Goal: Task Accomplishment & Management: Use online tool/utility

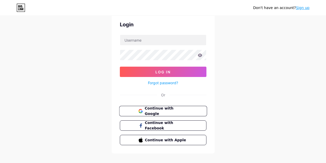
scroll to position [27, 0]
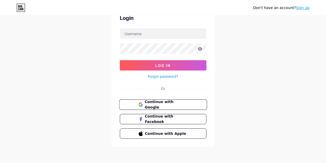
click at [170, 105] on span "Continue with Google" at bounding box center [166, 104] width 43 height 11
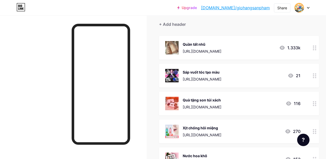
scroll to position [52, 0]
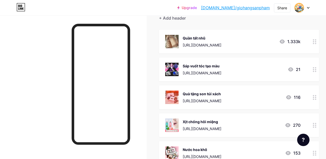
click at [316, 97] on icon at bounding box center [315, 97] width 4 height 5
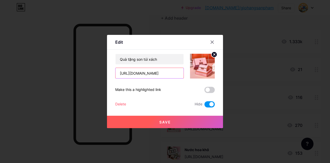
click at [159, 70] on input "[URL][DOMAIN_NAME]" at bounding box center [149, 73] width 68 height 10
click at [210, 41] on icon at bounding box center [212, 42] width 4 height 4
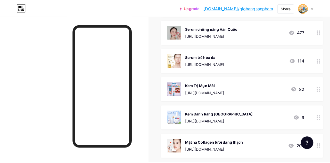
scroll to position [644, 0]
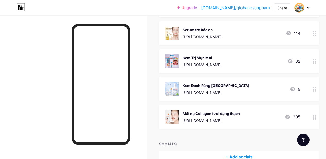
click at [318, 90] on div at bounding box center [314, 89] width 9 height 24
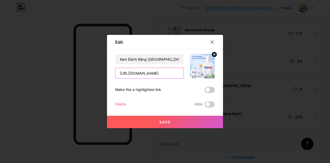
click at [160, 74] on input "[URL][DOMAIN_NAME]" at bounding box center [149, 73] width 68 height 10
paste input "[DOMAIN_NAME][URL][DOMAIN_NAME]"
type input "[URL][DOMAIN_NAME][DOMAIN_NAME]"
click at [193, 117] on button "Save" at bounding box center [165, 121] width 116 height 12
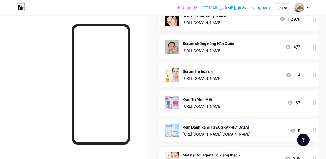
scroll to position [593, 0]
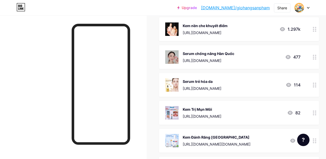
click at [316, 58] on circle at bounding box center [315, 58] width 1 height 1
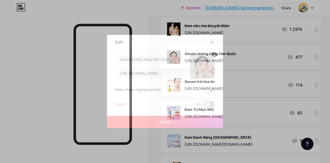
click at [208, 105] on span at bounding box center [209, 104] width 10 height 6
click at [204, 105] on input "checkbox" at bounding box center [204, 105] width 0 height 0
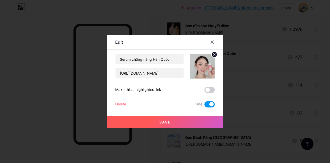
click at [192, 123] on button "Save" at bounding box center [165, 121] width 116 height 12
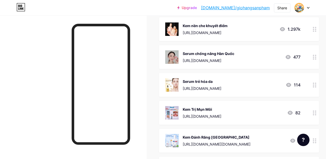
click at [314, 84] on circle at bounding box center [313, 84] width 1 height 1
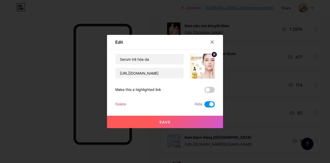
click at [189, 123] on button "Save" at bounding box center [165, 121] width 116 height 12
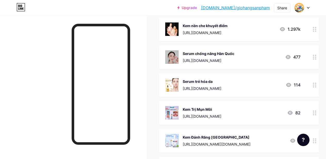
click at [315, 28] on icon at bounding box center [315, 29] width 4 height 5
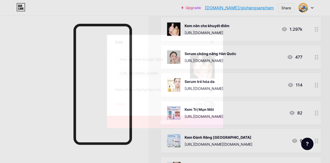
click at [208, 104] on span at bounding box center [209, 104] width 10 height 6
click at [204, 105] on input "checkbox" at bounding box center [204, 105] width 0 height 0
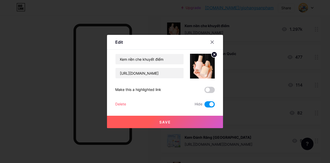
click at [178, 118] on button "Save" at bounding box center [165, 121] width 116 height 12
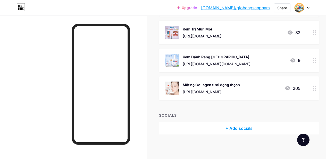
scroll to position [674, 0]
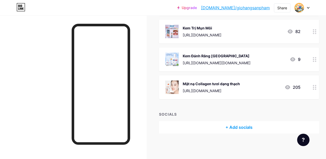
click at [316, 89] on icon at bounding box center [315, 87] width 4 height 5
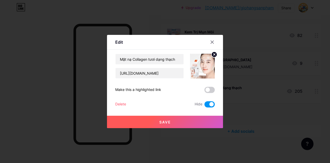
click at [170, 119] on button "Save" at bounding box center [165, 121] width 116 height 12
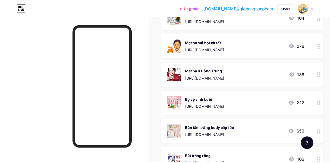
scroll to position [464, 0]
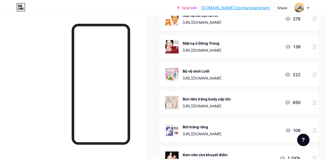
click at [314, 102] on circle at bounding box center [313, 102] width 1 height 1
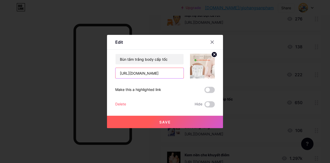
click at [175, 74] on input "https://www.wasaki.top/hunmuibio" at bounding box center [149, 73] width 68 height 10
paste input "https://myphamcaocap.tieudungthongminh.xyz/utrangda.maccoms"
type input "https://myphamcaocap.tieudungthongminh.xyz/utrangda.maccoms"
click at [183, 118] on button "Save" at bounding box center [165, 121] width 116 height 12
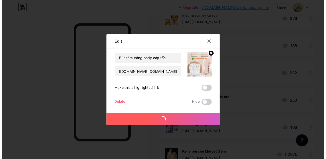
scroll to position [0, 0]
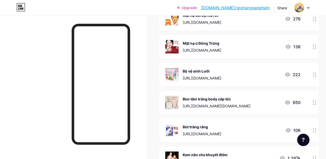
click at [316, 75] on icon at bounding box center [315, 74] width 4 height 5
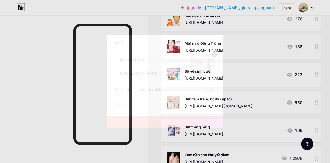
click at [212, 105] on span at bounding box center [209, 104] width 10 height 6
click at [204, 105] on input "checkbox" at bounding box center [204, 105] width 0 height 0
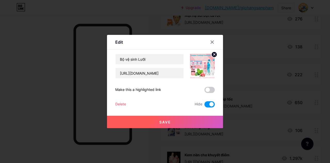
click at [182, 123] on button "Save" at bounding box center [165, 121] width 116 height 12
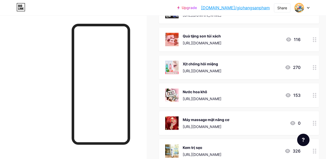
scroll to position [103, 0]
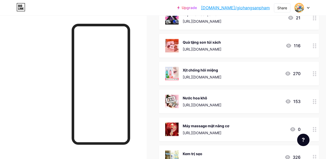
click at [316, 75] on circle at bounding box center [315, 75] width 1 height 1
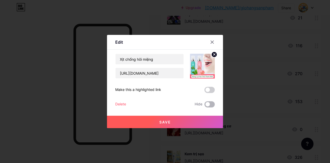
click at [209, 104] on span at bounding box center [209, 104] width 10 height 6
click at [204, 105] on input "checkbox" at bounding box center [204, 105] width 0 height 0
click at [175, 122] on button "Save" at bounding box center [165, 121] width 116 height 12
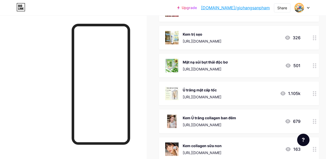
scroll to position [232, 0]
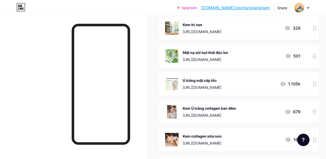
click at [219, 87] on div "https://www.wasaki.top/kemumatbio" at bounding box center [202, 87] width 39 height 5
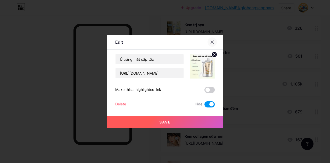
click at [213, 42] on icon at bounding box center [212, 42] width 4 height 4
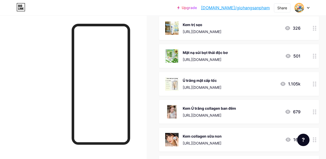
click at [314, 57] on circle at bounding box center [313, 57] width 1 height 1
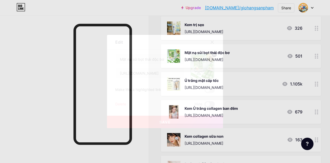
click at [208, 105] on span at bounding box center [209, 104] width 10 height 6
click at [204, 105] on input "checkbox" at bounding box center [204, 105] width 0 height 0
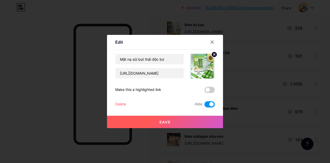
click at [189, 117] on button "Save" at bounding box center [165, 121] width 116 height 12
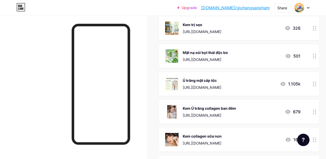
click at [315, 111] on icon at bounding box center [315, 111] width 4 height 5
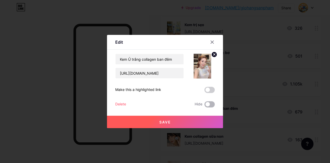
click at [209, 104] on span at bounding box center [209, 104] width 10 height 6
click at [204, 105] on input "checkbox" at bounding box center [204, 105] width 0 height 0
click at [189, 120] on button "Save" at bounding box center [165, 121] width 116 height 12
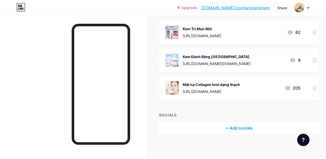
scroll to position [674, 0]
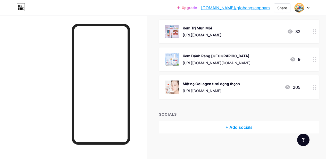
click at [247, 128] on div "+ Add socials" at bounding box center [239, 127] width 160 height 12
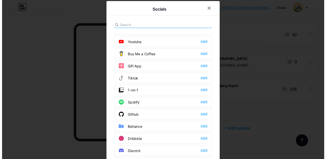
scroll to position [0, 0]
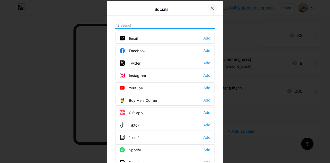
click at [212, 9] on icon at bounding box center [212, 8] width 4 height 4
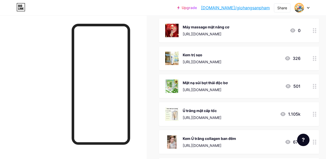
scroll to position [155, 0]
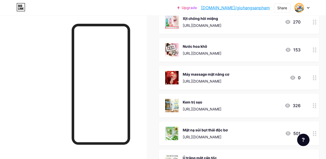
click at [197, 7] on link "Upgrade" at bounding box center [187, 8] width 20 height 4
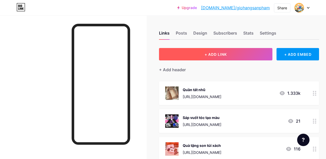
click at [219, 49] on button "+ ADD LINK" at bounding box center [215, 54] width 113 height 12
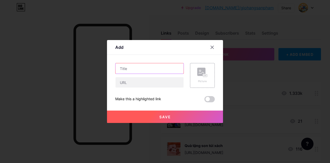
click at [163, 72] on input "text" at bounding box center [149, 68] width 68 height 10
type input "Máy cạo tỉa lông mini"
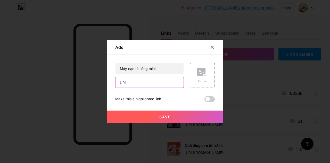
click at [161, 81] on input "text" at bounding box center [149, 82] width 68 height 10
paste input "https://maytialong.tieudungthongminh.xyz/2025new"
type input "https://maytialong.tieudungthongminh.xyz/2025new"
click at [204, 70] on rect at bounding box center [201, 72] width 8 height 8
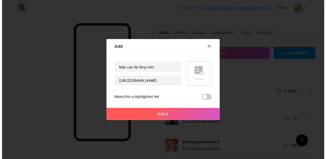
scroll to position [0, 0]
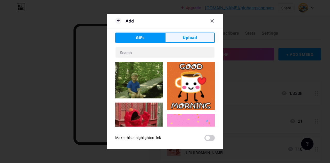
click at [197, 38] on button "Upload" at bounding box center [190, 37] width 50 height 10
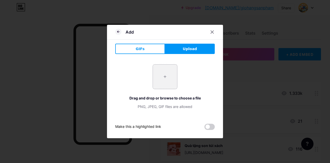
click at [162, 76] on input "file" at bounding box center [165, 76] width 24 height 24
type input "C:\fakepath\vn-11134201-23030-hg7h9bgqgvov9c.jpg"
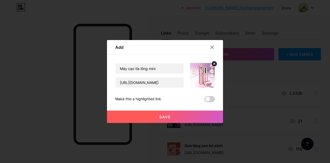
click at [185, 116] on button "Save" at bounding box center [165, 116] width 116 height 12
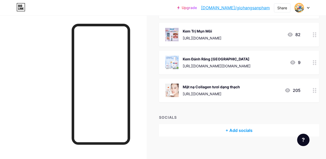
scroll to position [702, 0]
